Goal: Check status: Check status

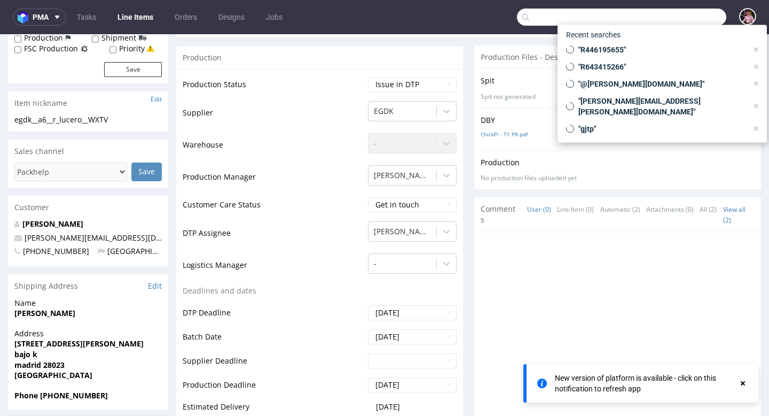
scroll to position [3, 0]
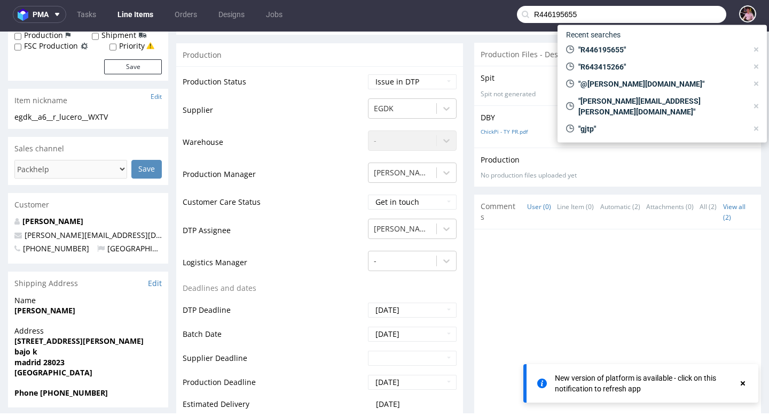
type input "R446195655"
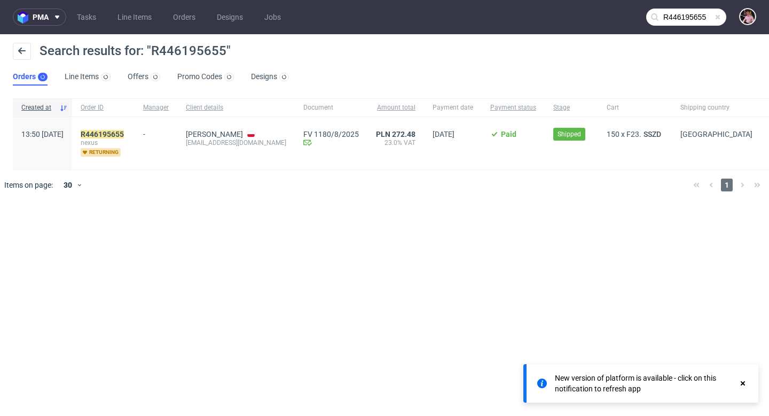
click at [135, 118] on div "R446195655 nexus returning" at bounding box center [103, 143] width 62 height 52
click at [124, 131] on mark "R446195655" at bounding box center [102, 134] width 43 height 9
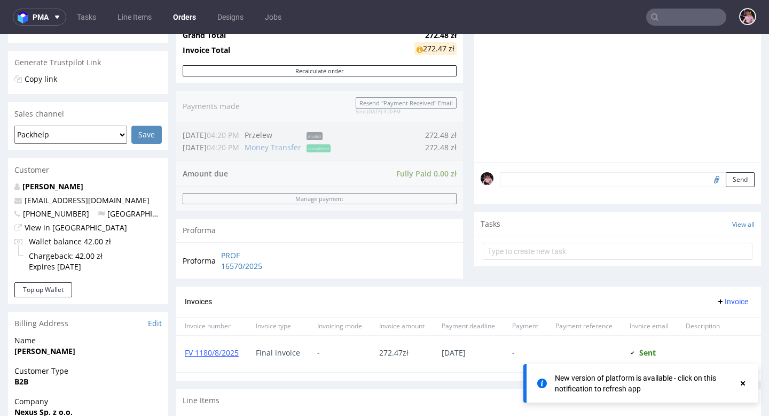
scroll to position [358, 0]
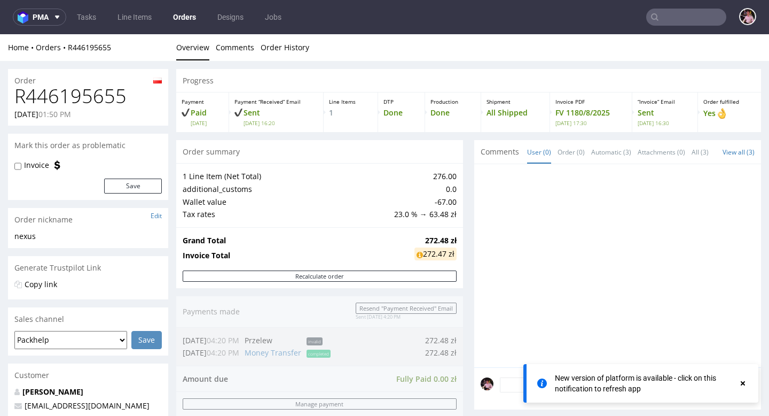
click at [85, 96] on h1 "R446195655" at bounding box center [87, 95] width 147 height 21
copy h1 "R446195655"
